Goal: Check status: Check status

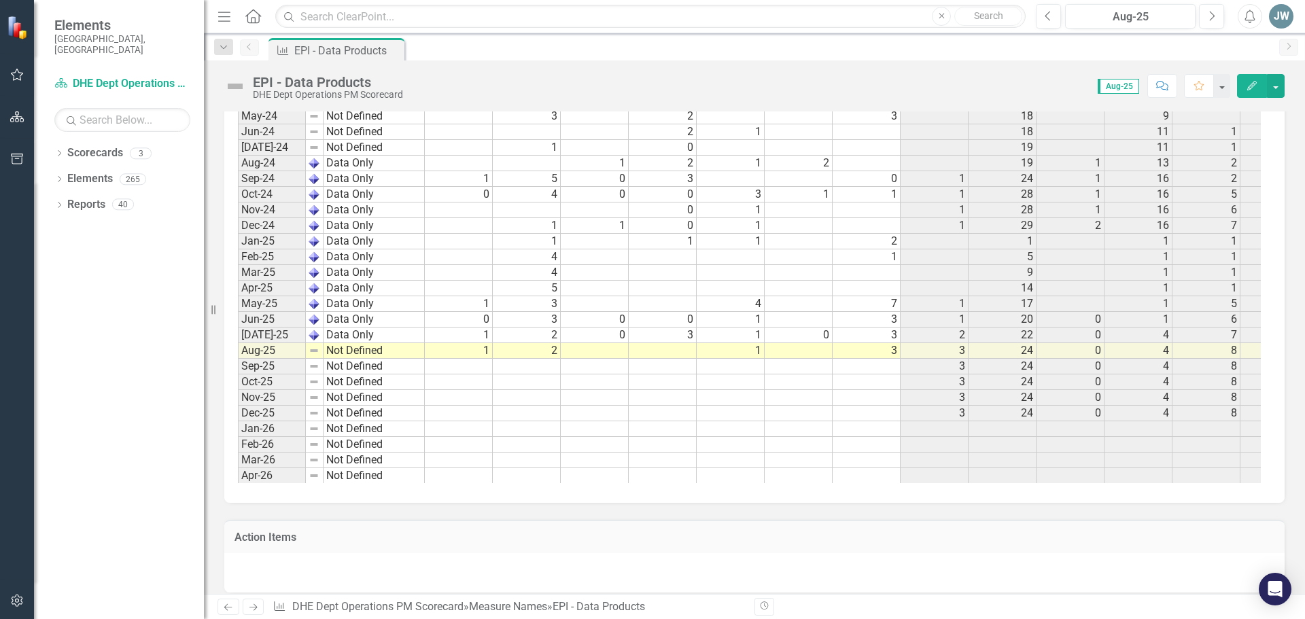
scroll to position [1088, 0]
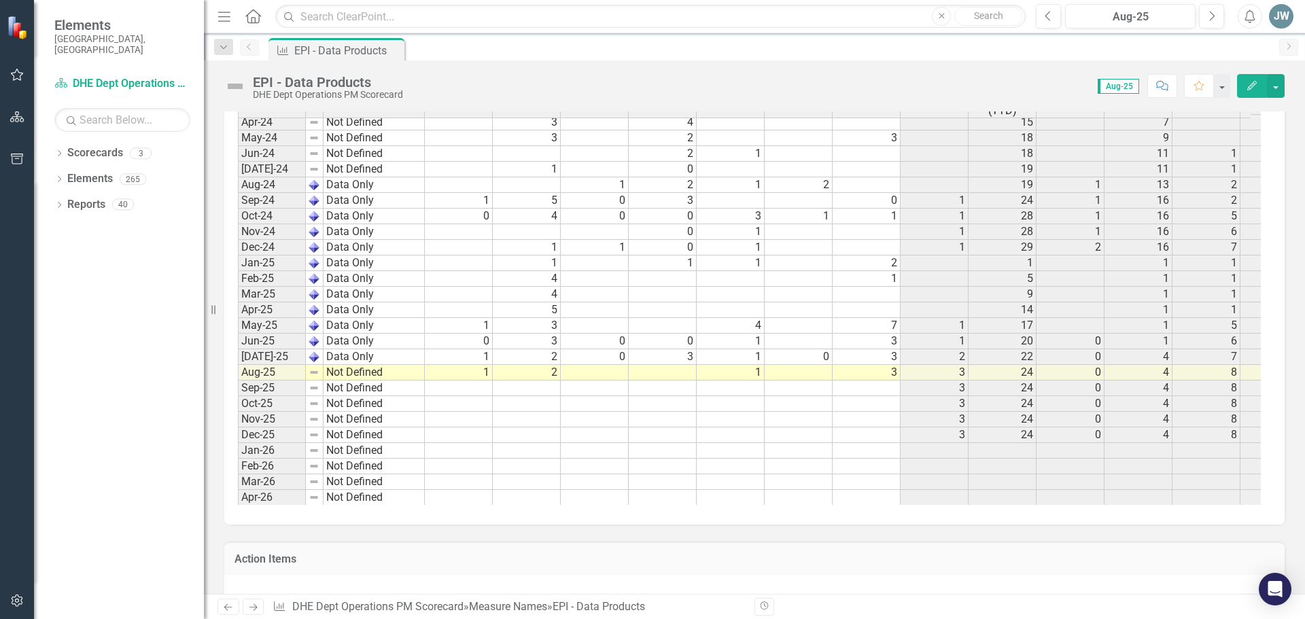
click at [334, 375] on tbody "Dec-23 Not Defined Jan-24 Not Defined Feb-24 Not Defined Mar-24 Not Defined Apr…" at bounding box center [331, 341] width 187 height 579
click at [424, 380] on div at bounding box center [424, 379] width 5 height 5
click at [335, 373] on td "Not Defined" at bounding box center [374, 373] width 101 height 16
click at [317, 375] on img at bounding box center [314, 372] width 11 height 11
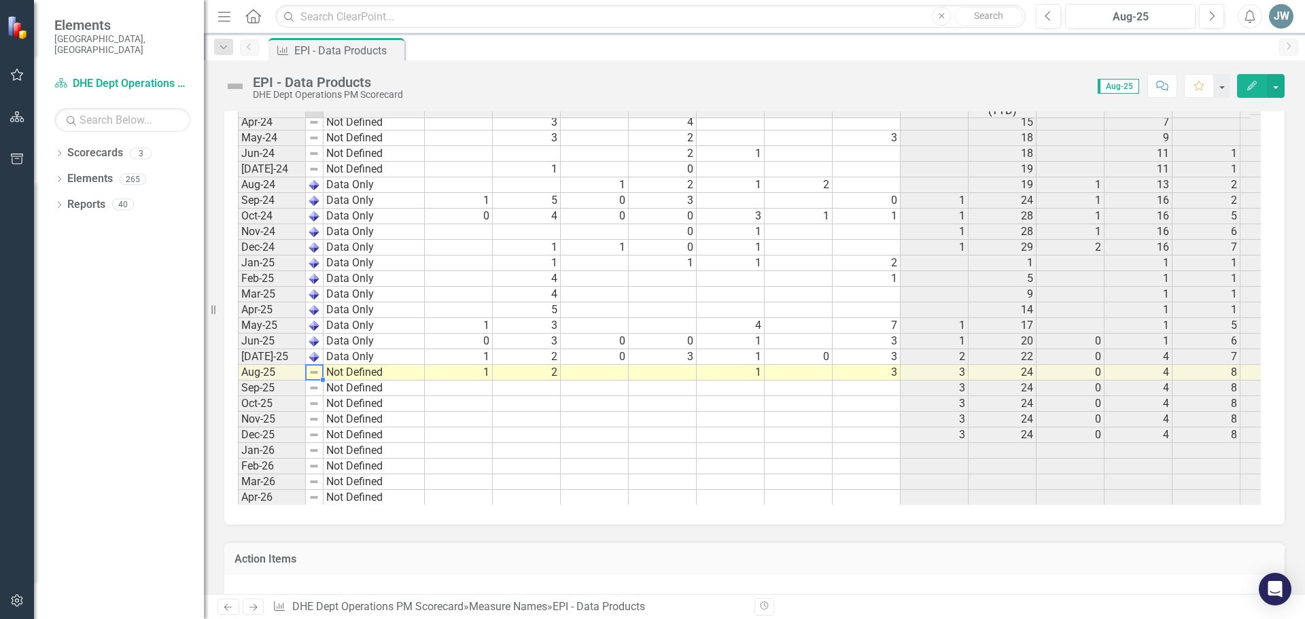
click at [317, 375] on img at bounding box center [314, 372] width 11 height 11
click at [351, 374] on td "Not Defined" at bounding box center [374, 373] width 101 height 16
click at [351, 374] on textarea at bounding box center [374, 372] width 102 height 16
